Goal: Information Seeking & Learning: Find specific fact

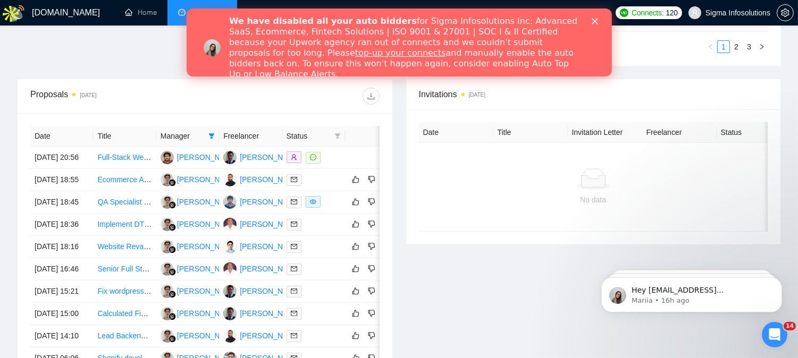
click at [592, 19] on polygon "Close" at bounding box center [594, 21] width 6 height 6
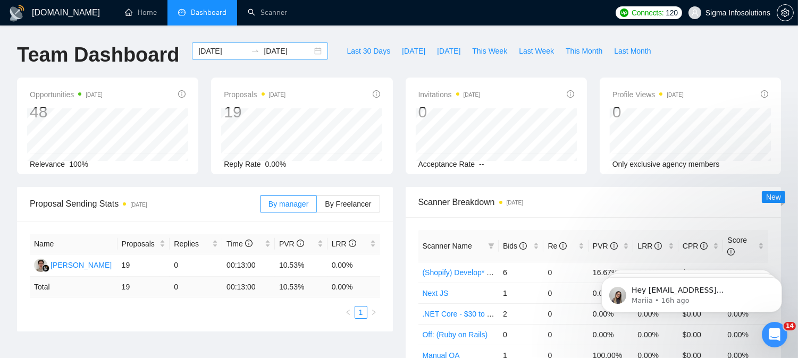
click at [219, 51] on input "[DATE]" at bounding box center [222, 51] width 48 height 12
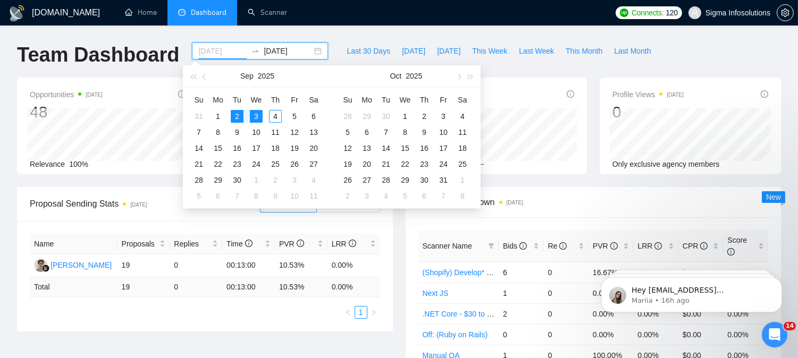
type input "[DATE]"
click at [254, 116] on div "3" at bounding box center [256, 116] width 13 height 13
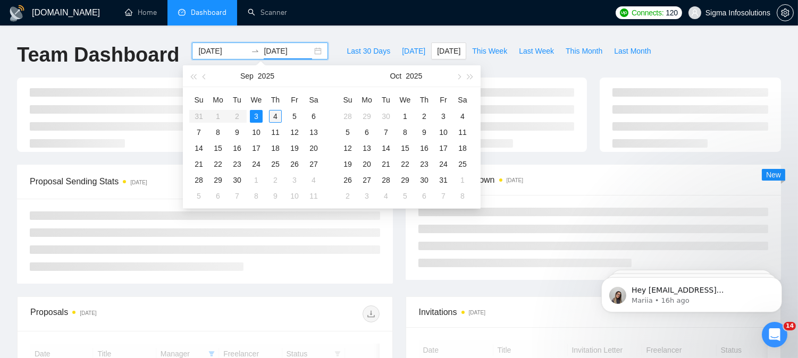
type input "[DATE]"
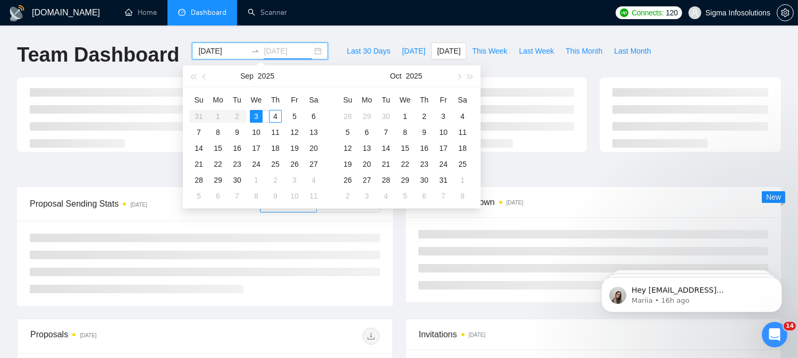
click at [277, 115] on div "4" at bounding box center [275, 116] width 13 height 13
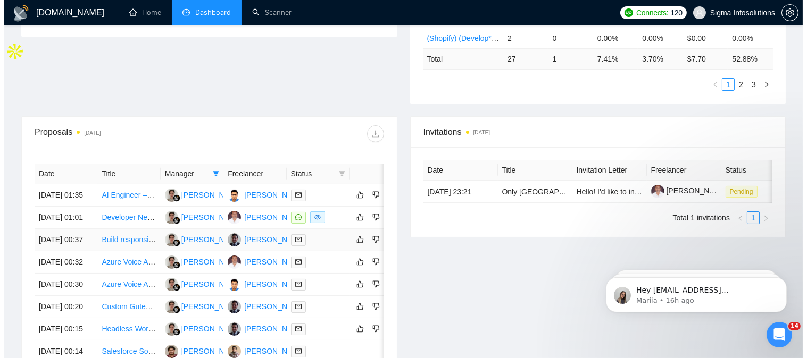
scroll to position [331, 0]
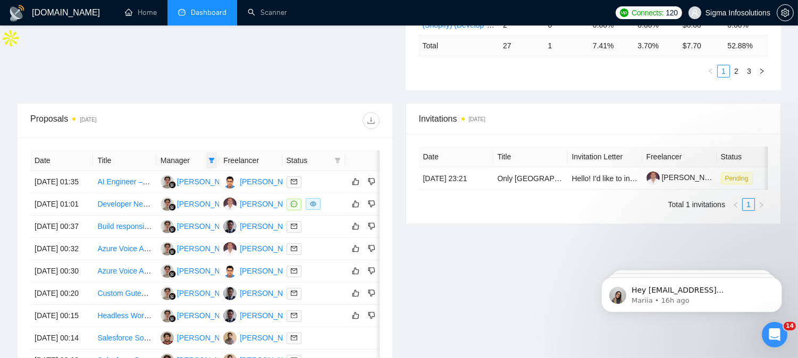
click at [210, 158] on icon "filter" at bounding box center [212, 160] width 6 height 5
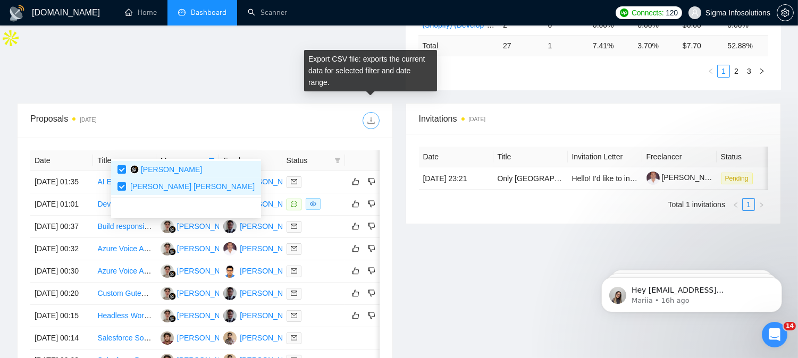
click at [370, 118] on icon "download" at bounding box center [370, 121] width 7 height 7
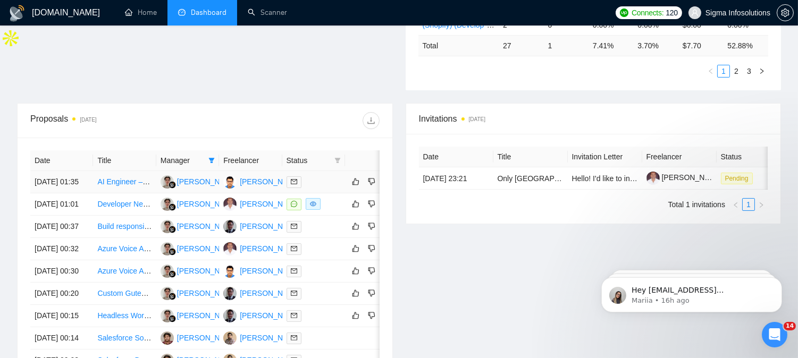
click at [290, 177] on span at bounding box center [294, 183] width 15 height 12
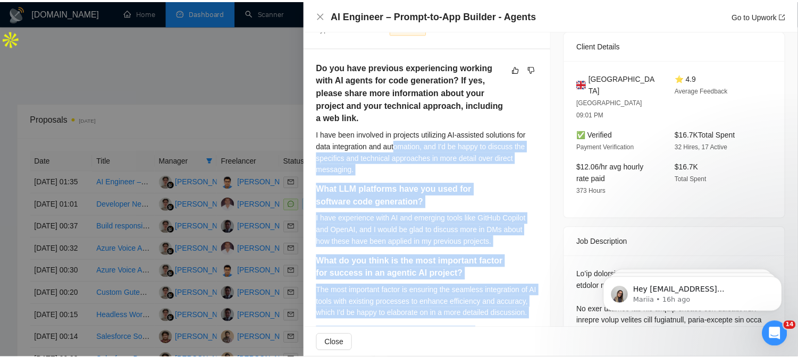
scroll to position [121, 0]
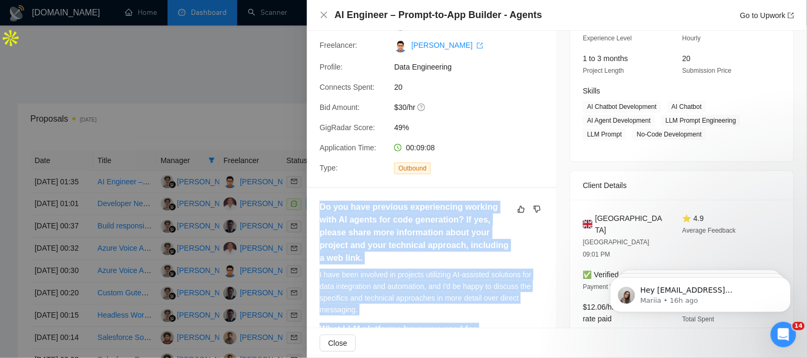
drag, startPoint x: 506, startPoint y: 240, endPoint x: 317, endPoint y: 204, distance: 192.7
copy div "Do you have previous experiencing working with AI agents for code generation? I…"
click at [324, 18] on icon "close" at bounding box center [324, 15] width 9 height 9
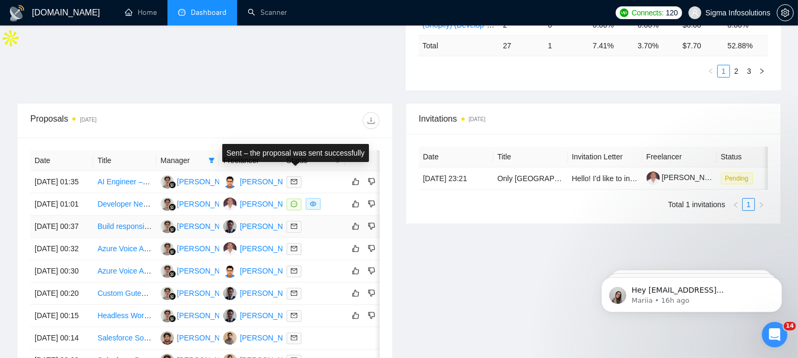
scroll to position [594, 0]
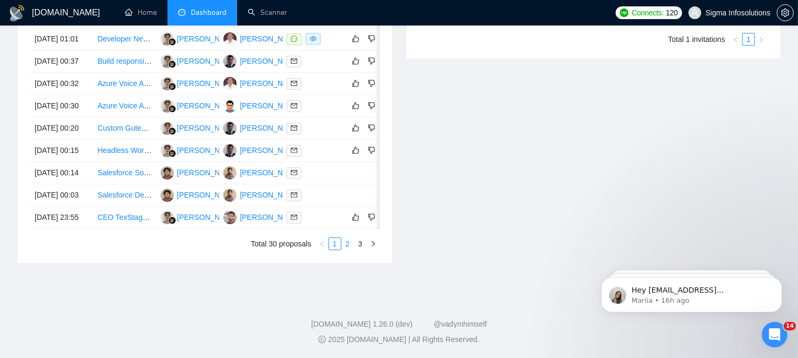
click at [344, 245] on link "2" at bounding box center [348, 244] width 12 height 12
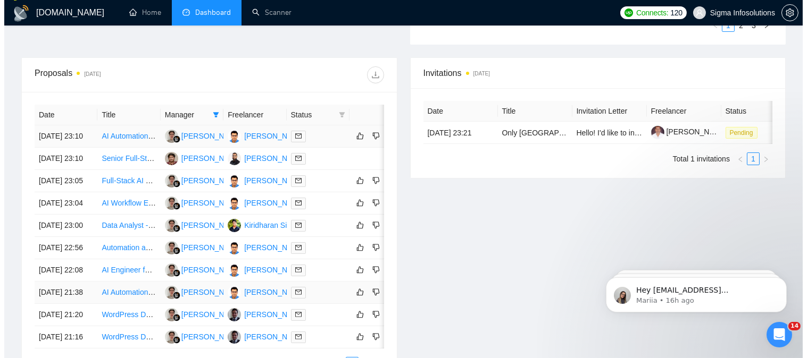
scroll to position [373, 0]
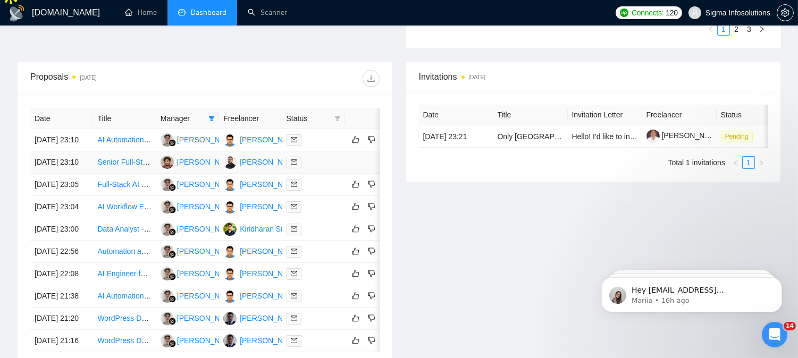
click at [289, 166] on span at bounding box center [294, 163] width 15 height 12
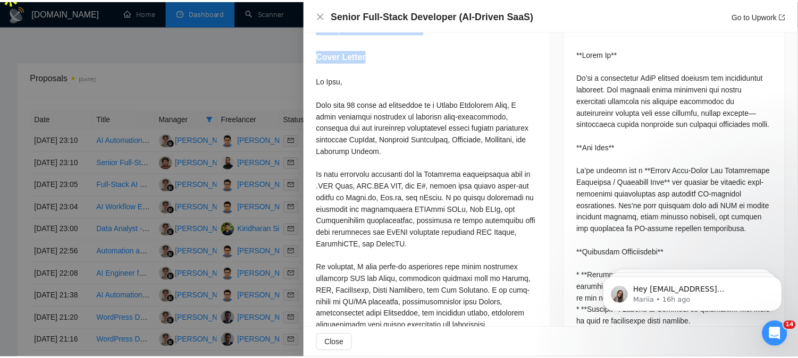
scroll to position [440, 0]
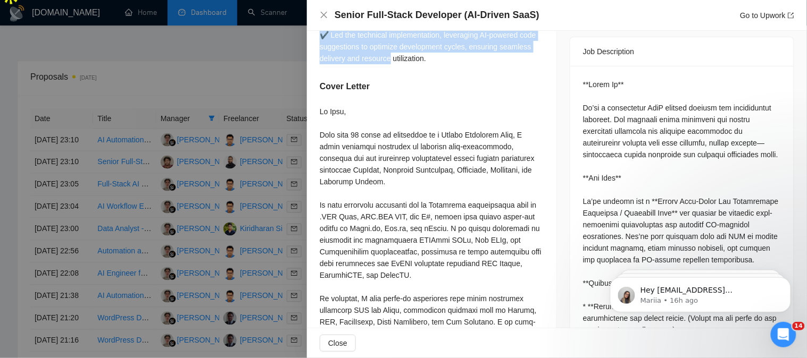
drag, startPoint x: 321, startPoint y: 149, endPoint x: 429, endPoint y: 49, distance: 147.1
copy div "Please share your experience using AI tools and agents for software development…"
click at [323, 12] on icon "close" at bounding box center [324, 15] width 9 height 9
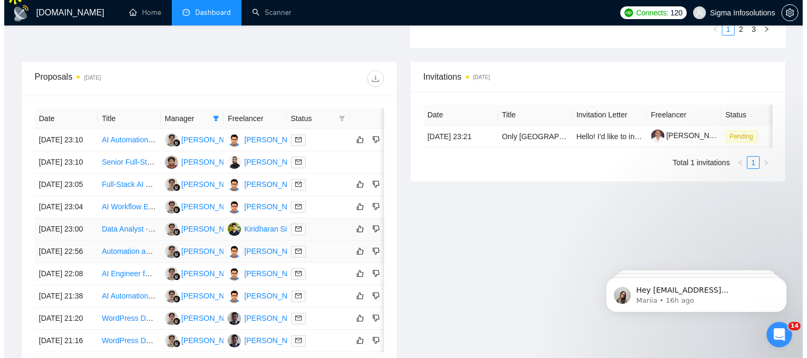
scroll to position [438, 0]
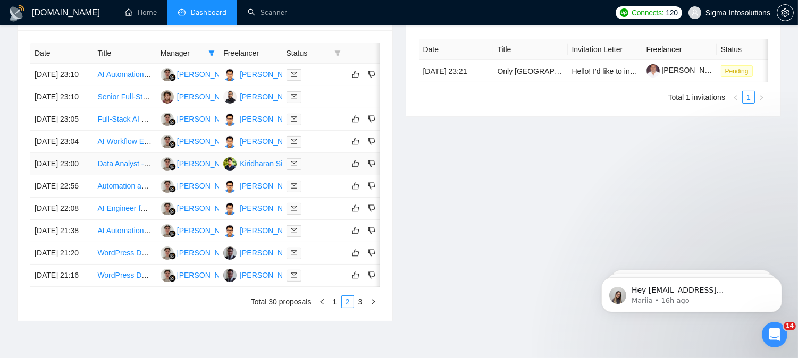
click at [289, 170] on span at bounding box center [294, 164] width 15 height 12
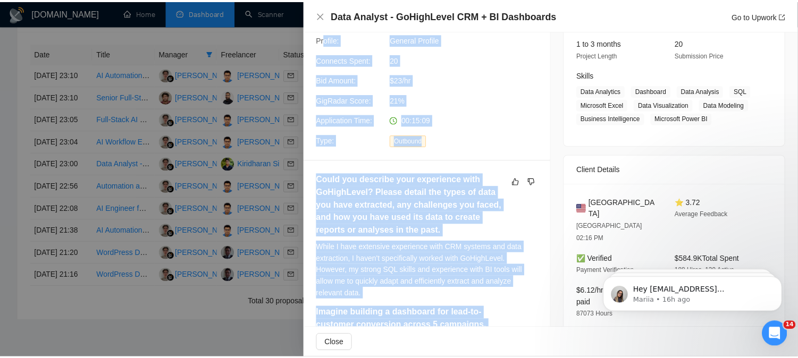
scroll to position [76, 0]
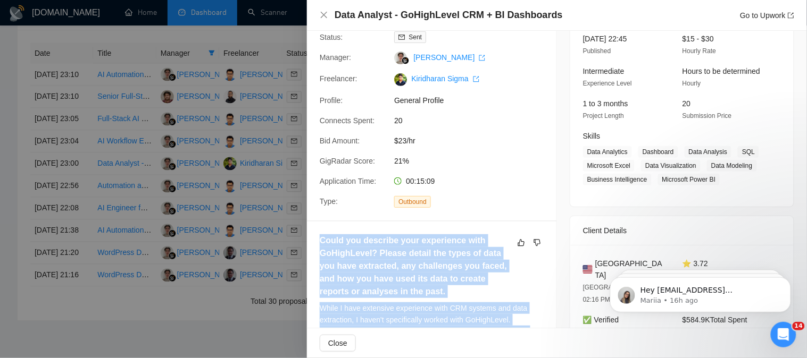
drag, startPoint x: 506, startPoint y: 235, endPoint x: 320, endPoint y: 234, distance: 186.1
copy div "Could you describe your experience with GoHighLevel? Please detail the types of…"
click at [326, 16] on icon "close" at bounding box center [324, 15] width 9 height 9
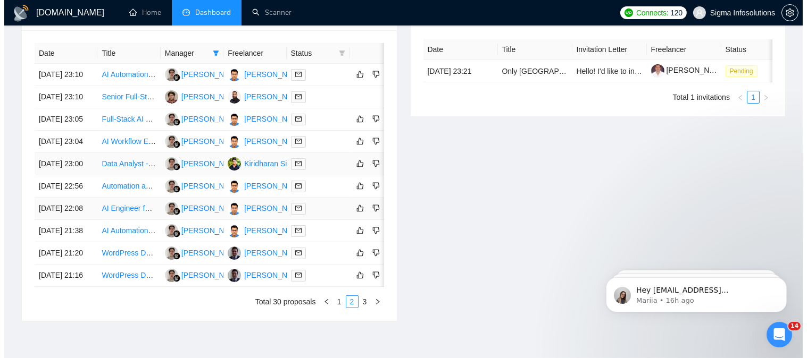
scroll to position [496, 0]
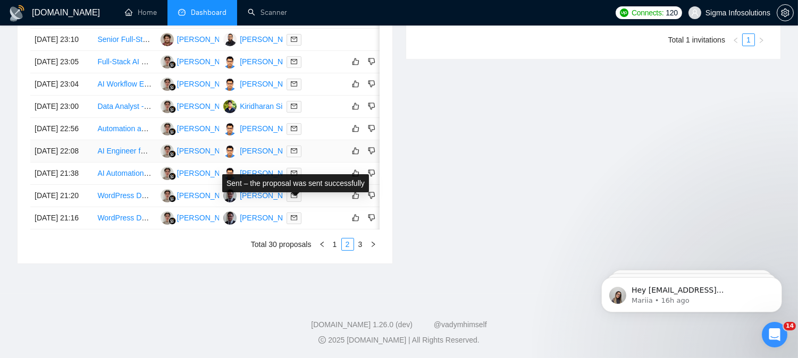
click at [292, 154] on icon "mail" at bounding box center [294, 151] width 6 height 6
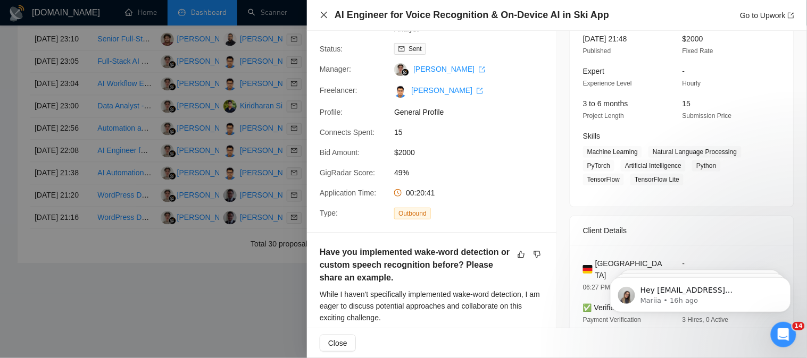
click at [323, 16] on icon "close" at bounding box center [324, 15] width 6 height 6
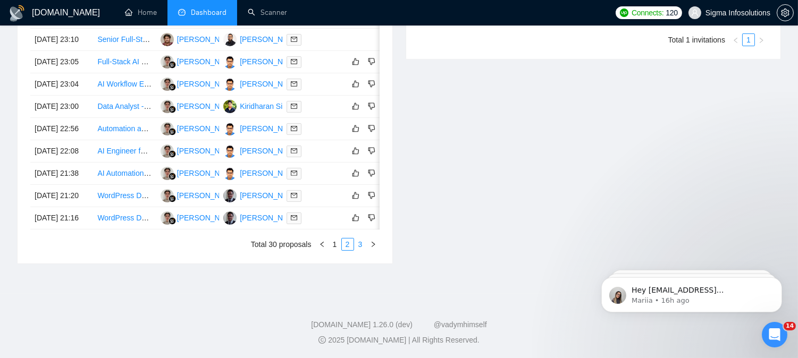
click at [358, 250] on link "3" at bounding box center [361, 245] width 12 height 12
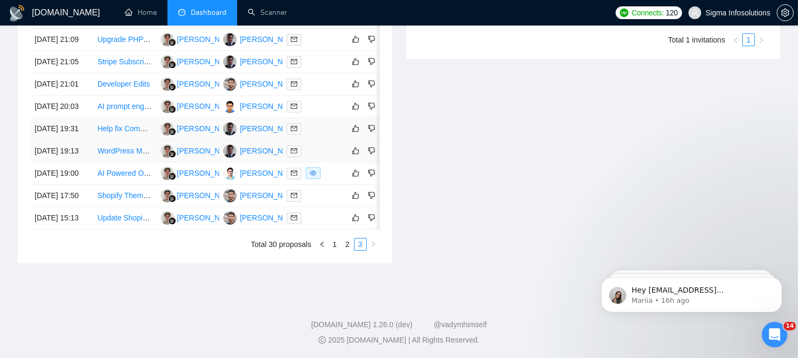
click at [291, 132] on icon "mail" at bounding box center [294, 128] width 6 height 6
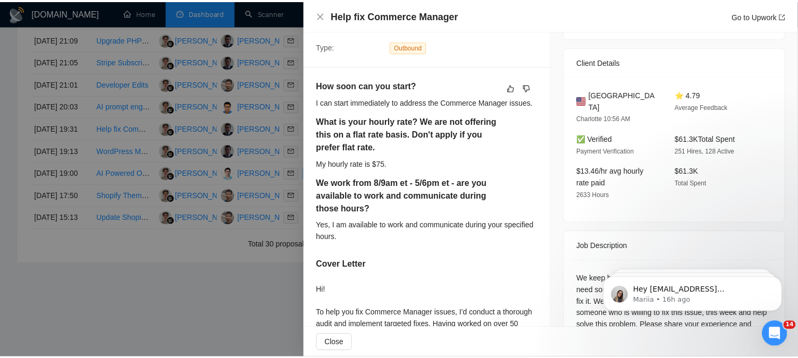
scroll to position [232, 0]
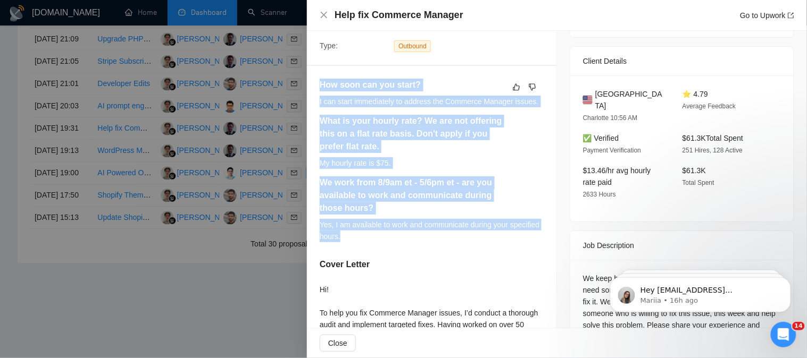
drag, startPoint x: 321, startPoint y: 88, endPoint x: 532, endPoint y: 249, distance: 265.6
click at [532, 249] on div "How soon can you start? I can start immediately to address the Commerce Manager…" at bounding box center [432, 164] width 224 height 171
copy div "How soon can you start? I can start immediately to address the Commerce Manager…"
click at [324, 13] on icon "close" at bounding box center [324, 15] width 9 height 9
